Goal: Information Seeking & Learning: Learn about a topic

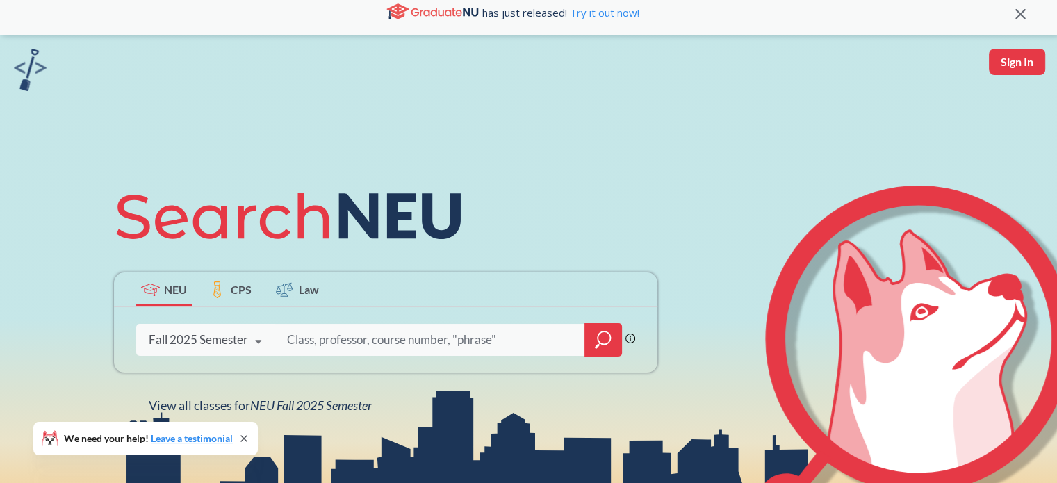
scroll to position [10, 0]
click at [424, 341] on input "search" at bounding box center [430, 339] width 289 height 29
click at [468, 335] on input "search" at bounding box center [430, 339] width 289 height 29
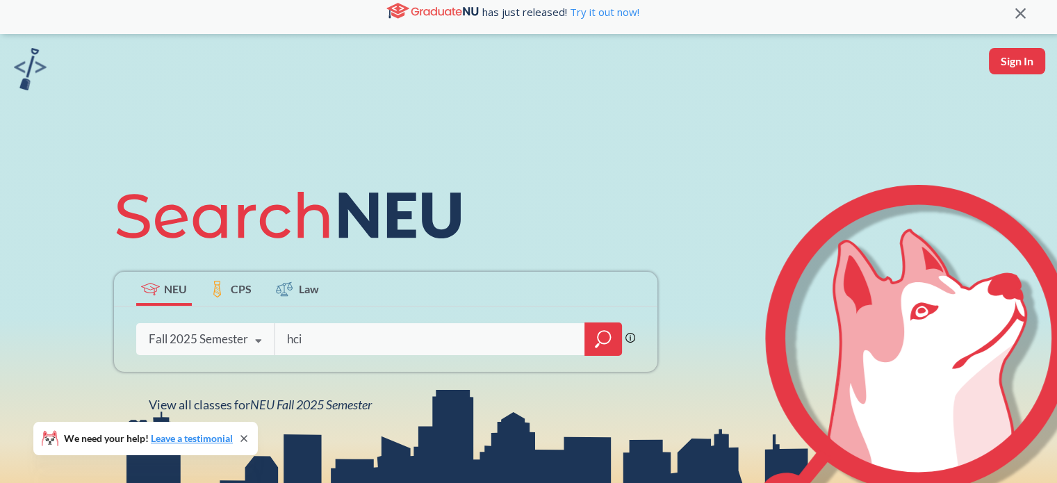
type input "hci"
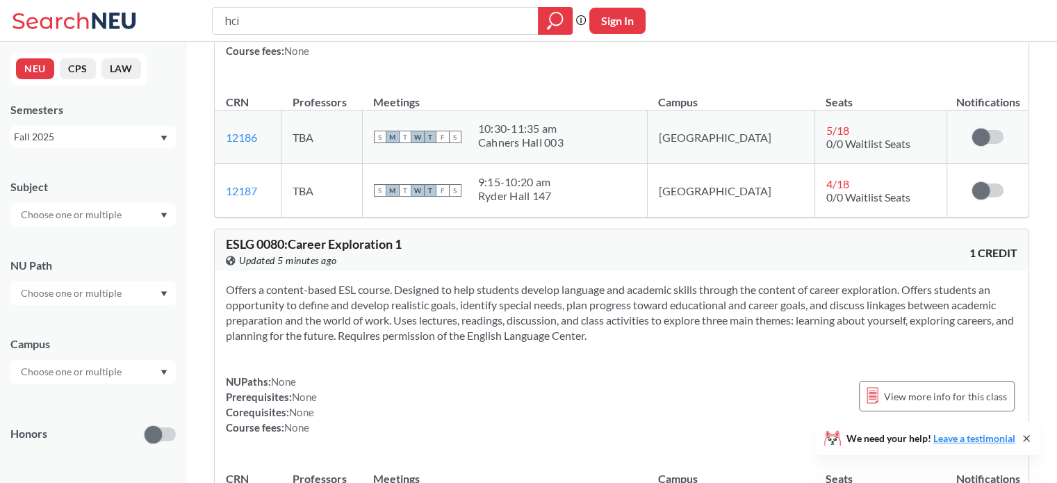
scroll to position [178, 0]
click at [331, 24] on input "hci" at bounding box center [375, 21] width 305 height 24
type input "human computer"
